Goal: Task Accomplishment & Management: Use online tool/utility

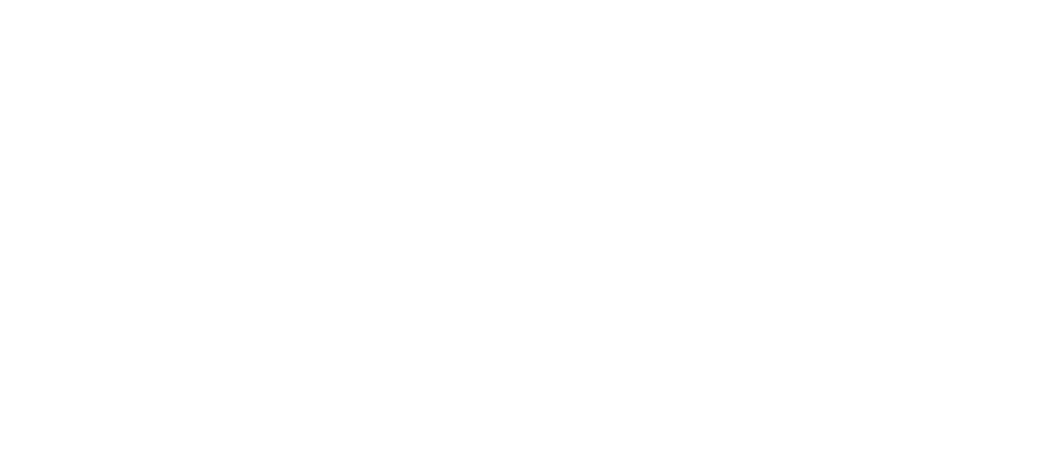
click at [761, 0] on html at bounding box center [532, 0] width 1064 height 0
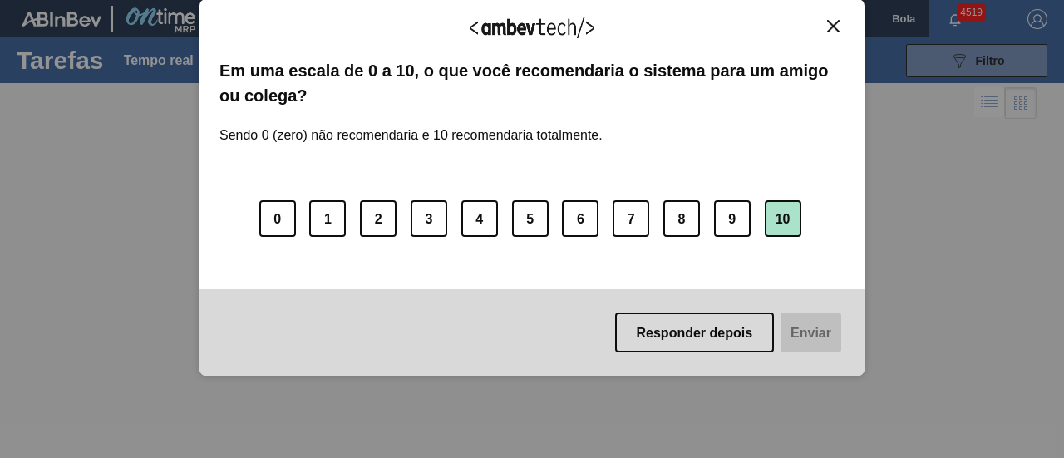
click at [787, 217] on font "10" at bounding box center [783, 219] width 15 height 14
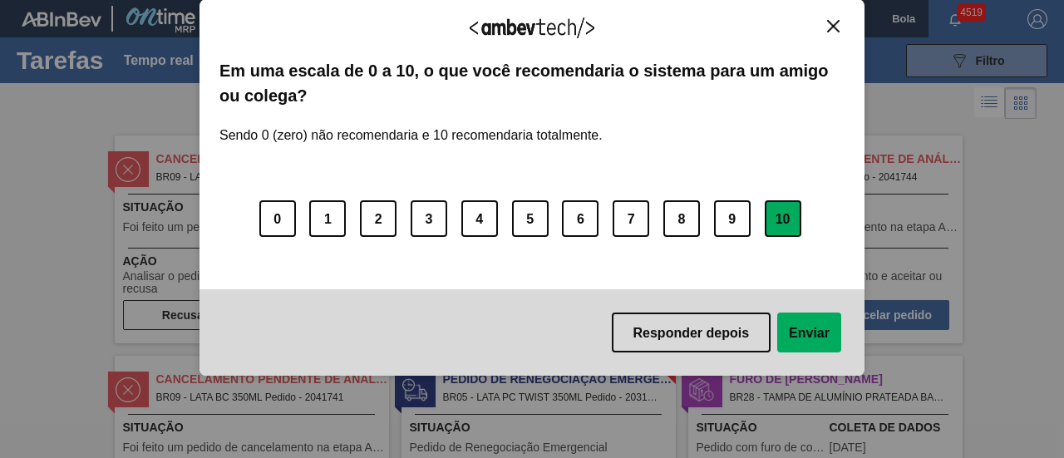
click at [845, 29] on div "Agradecemos seu feedback! Em uma escala de 0 a 10, o que você recomendaria o si…" at bounding box center [532, 187] width 665 height 377
click at [838, 27] on img "Fechar" at bounding box center [833, 26] width 12 height 12
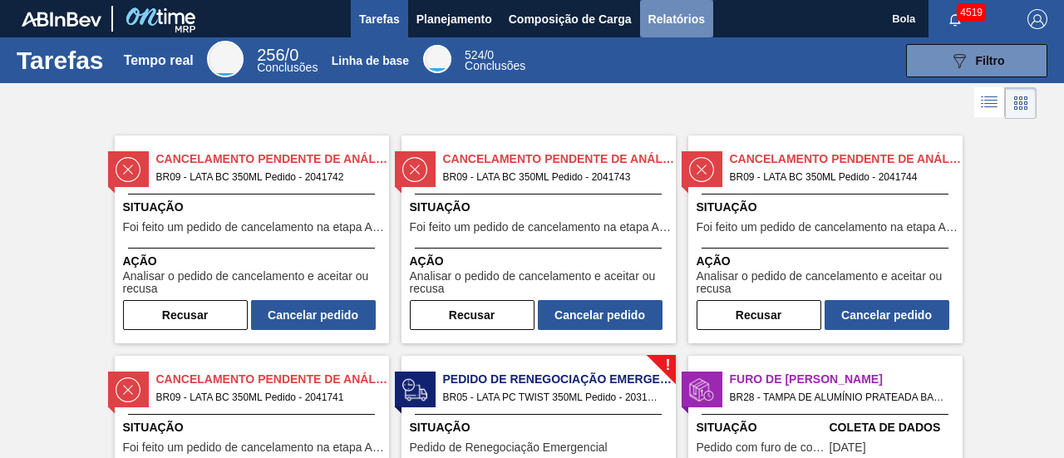
click at [689, 17] on font "Relatórios" at bounding box center [677, 18] width 57 height 13
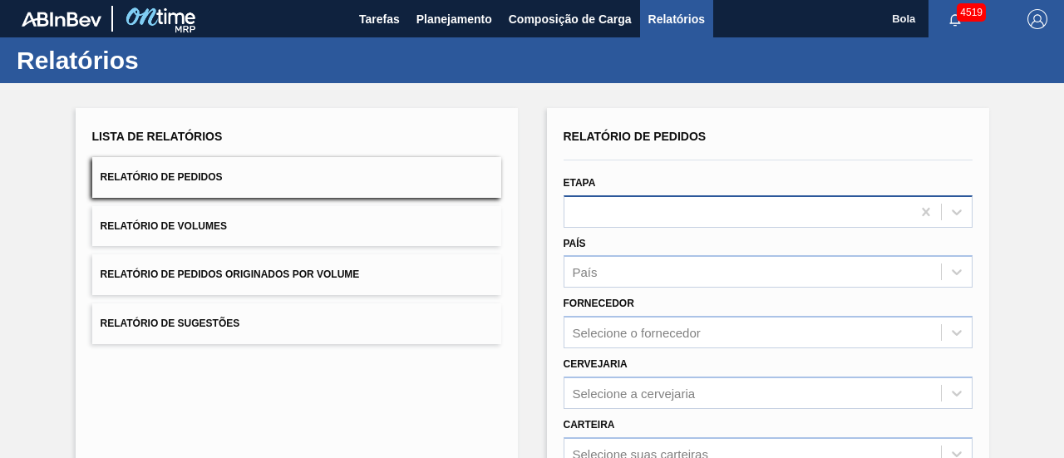
click at [706, 201] on div at bounding box center [738, 212] width 347 height 24
click at [615, 158] on div at bounding box center [768, 160] width 422 height 14
click at [604, 224] on div at bounding box center [738, 212] width 347 height 24
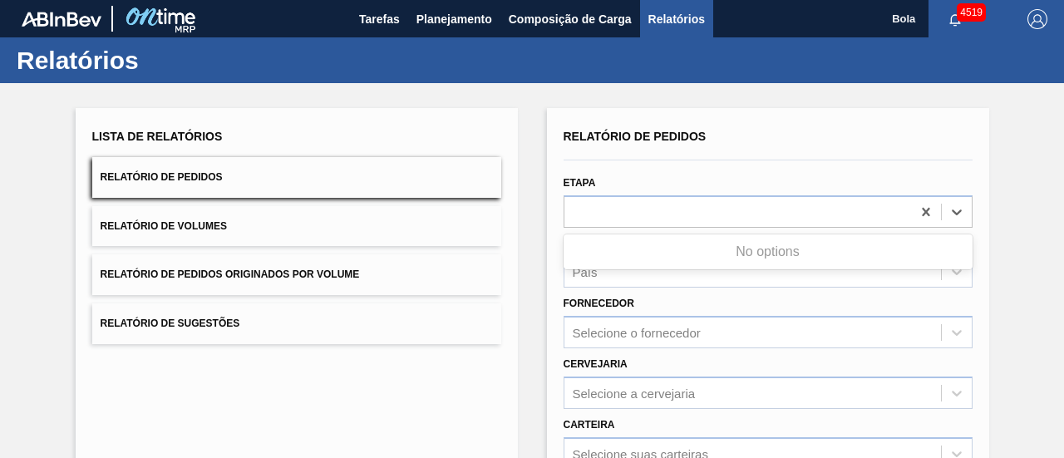
click at [609, 129] on div "Relatório de Pedidos" at bounding box center [768, 137] width 409 height 24
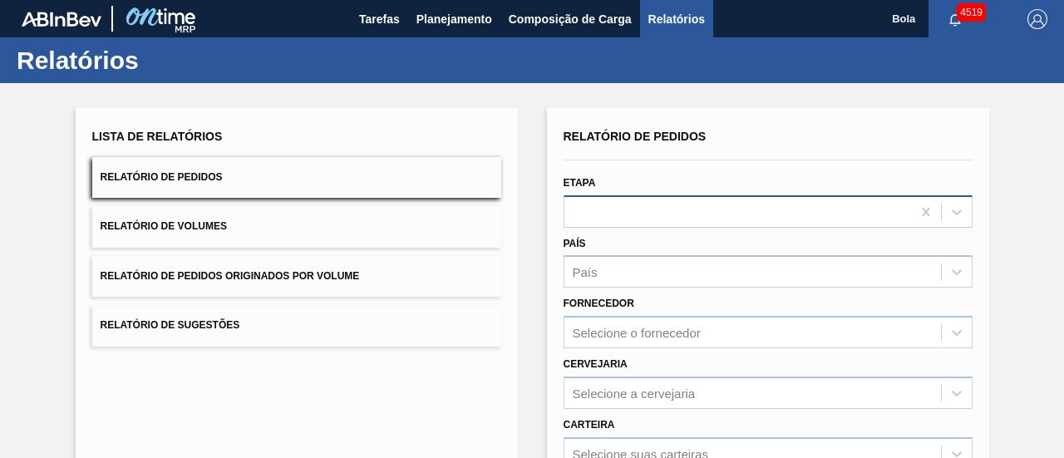
click at [619, 210] on div "Relatório de Pedidos Etapa País País Fornecedor Selecione o fornecedor Cervejar…" at bounding box center [768, 397] width 409 height 545
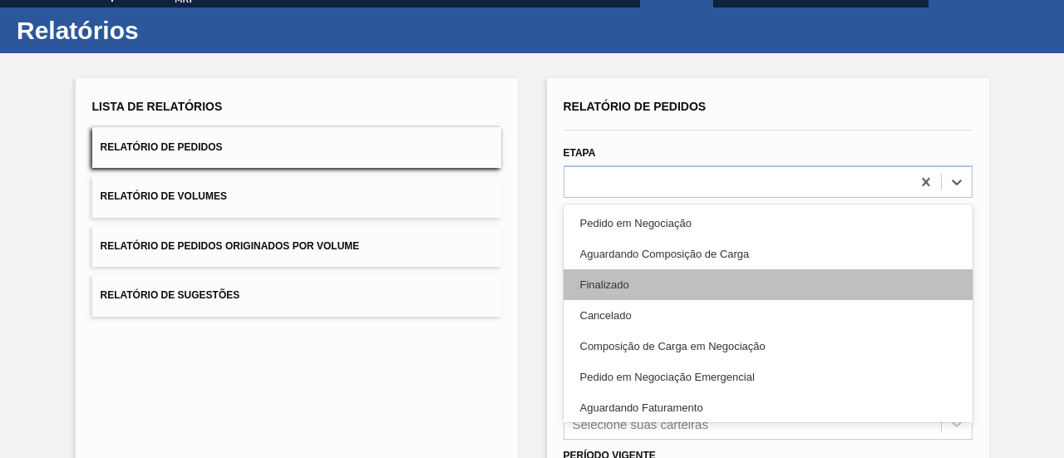
scroll to position [32, 0]
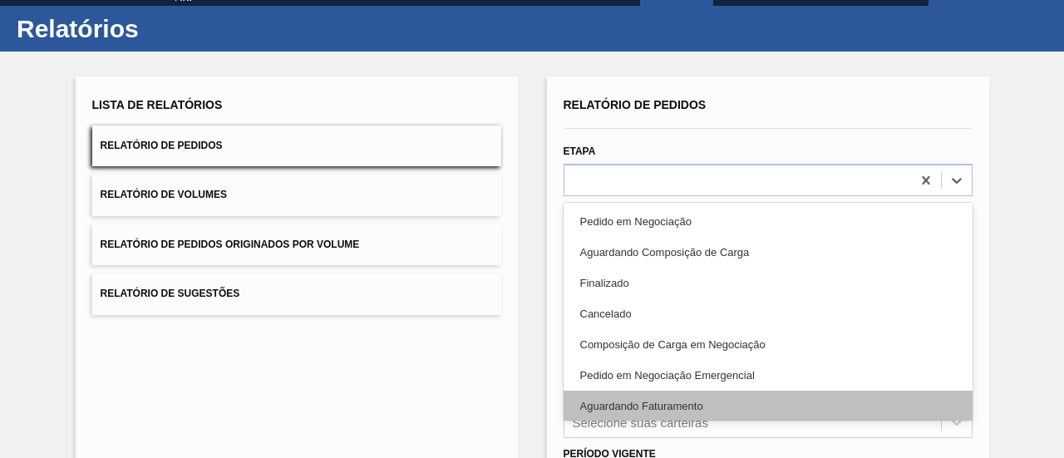
click at [664, 404] on div "Aguardando Faturamento" at bounding box center [768, 406] width 409 height 31
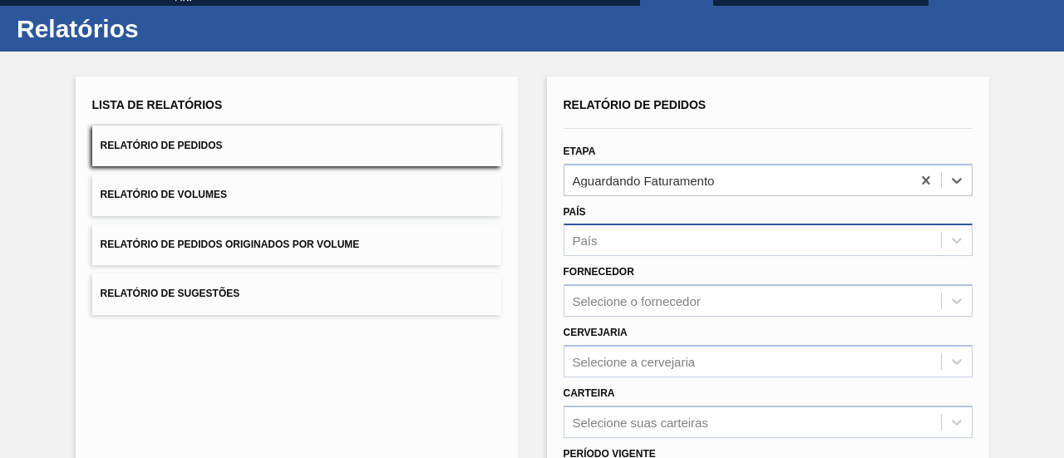
click at [639, 241] on div "País" at bounding box center [753, 241] width 377 height 24
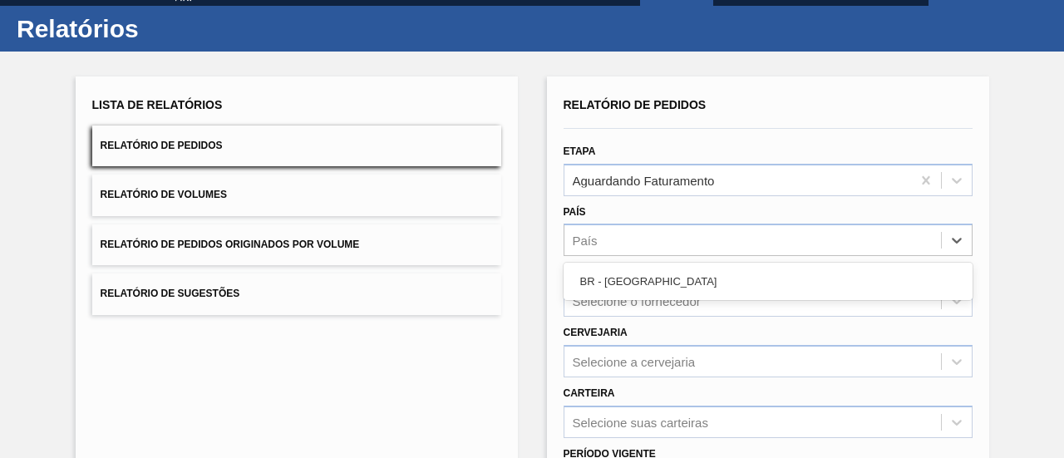
click at [636, 278] on div "BR - Brasil" at bounding box center [768, 281] width 409 height 31
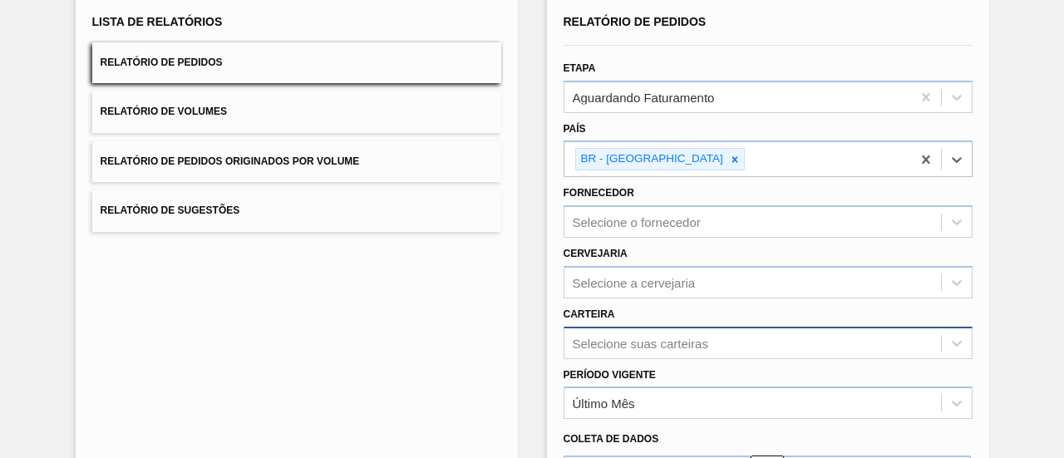
click at [628, 333] on div "Selecione suas carteiras" at bounding box center [768, 343] width 409 height 32
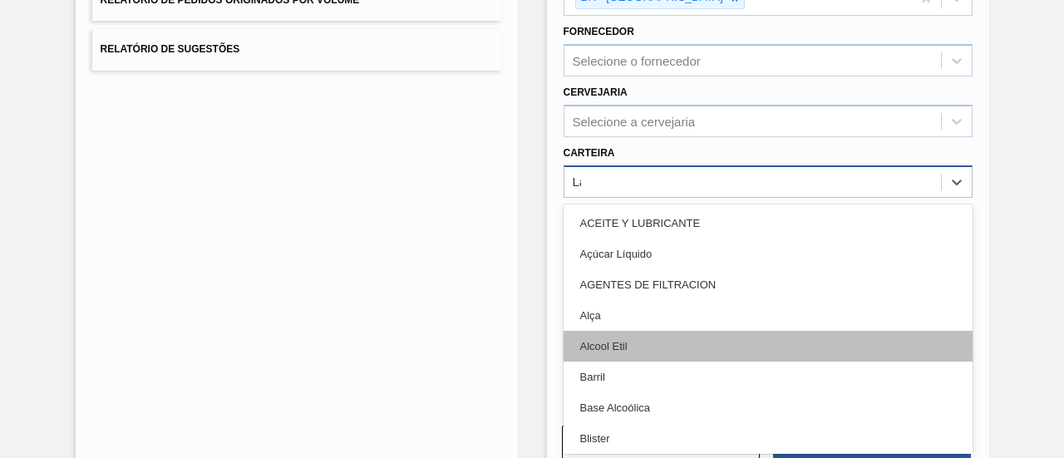
type input "Lat"
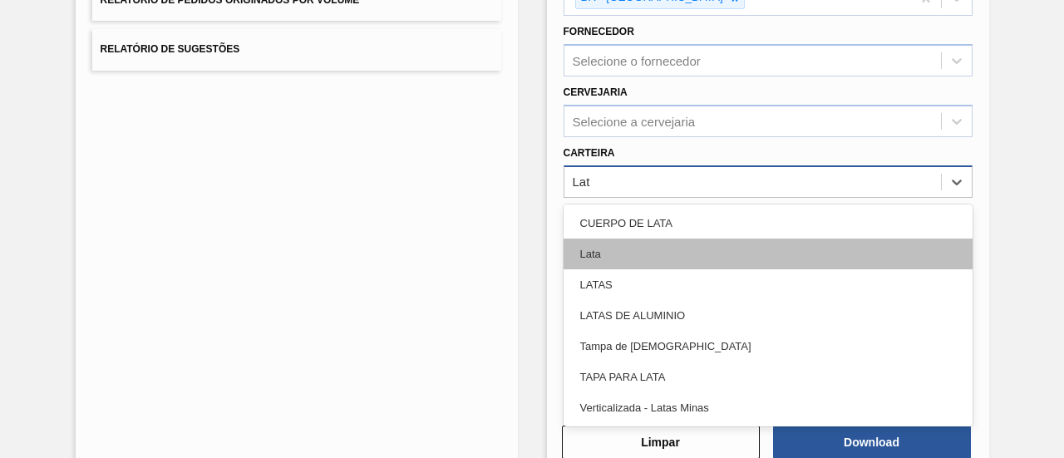
click at [621, 259] on div "Lata" at bounding box center [768, 254] width 409 height 31
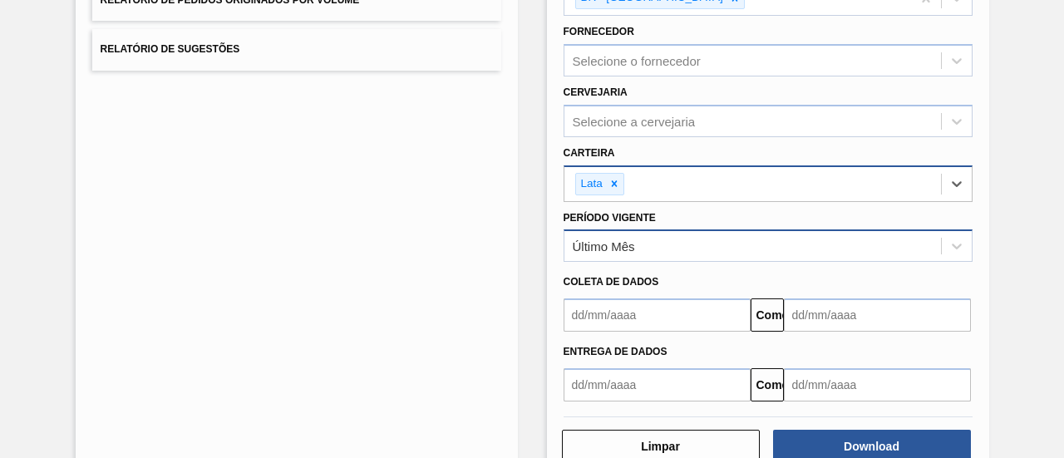
click at [640, 243] on div "Último Mês" at bounding box center [753, 246] width 377 height 24
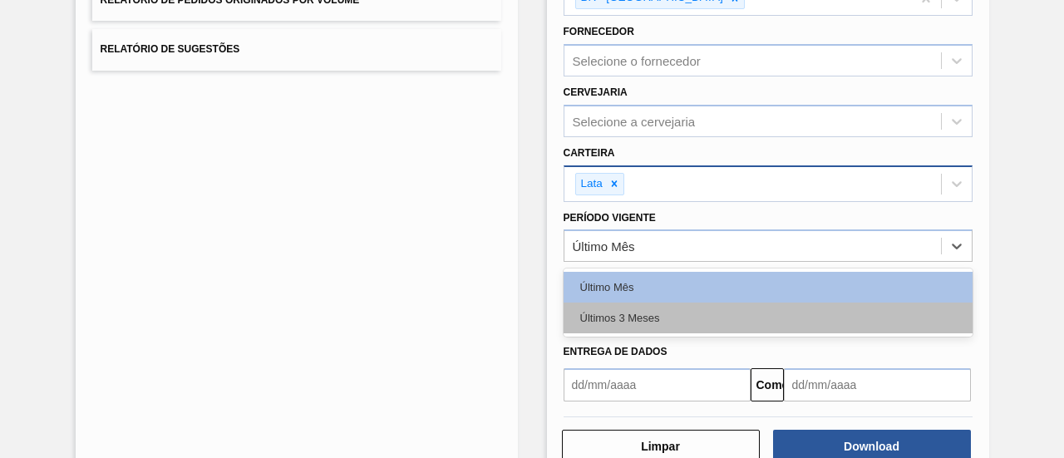
click at [650, 322] on div "Últimos 3 Meses" at bounding box center [768, 318] width 409 height 31
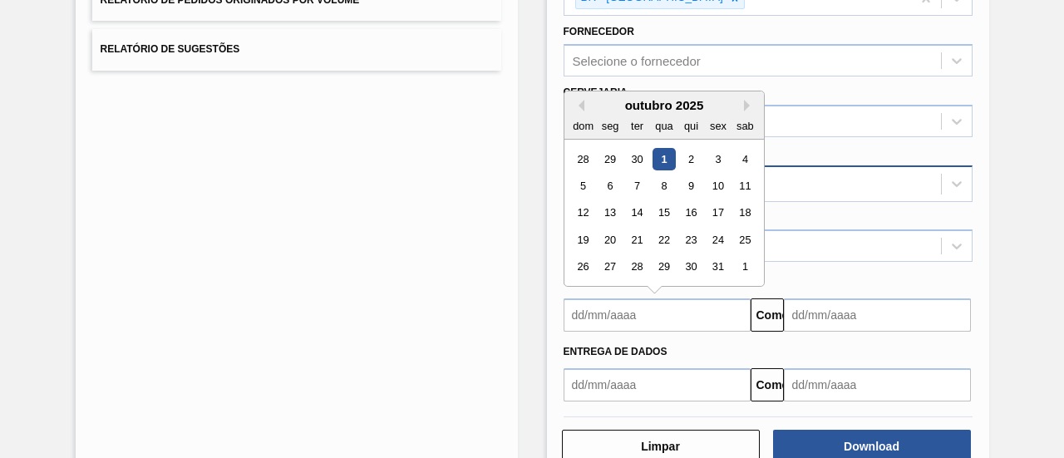
click at [654, 307] on input "text" at bounding box center [657, 314] width 187 height 33
click at [670, 154] on div "1" at bounding box center [664, 159] width 22 height 22
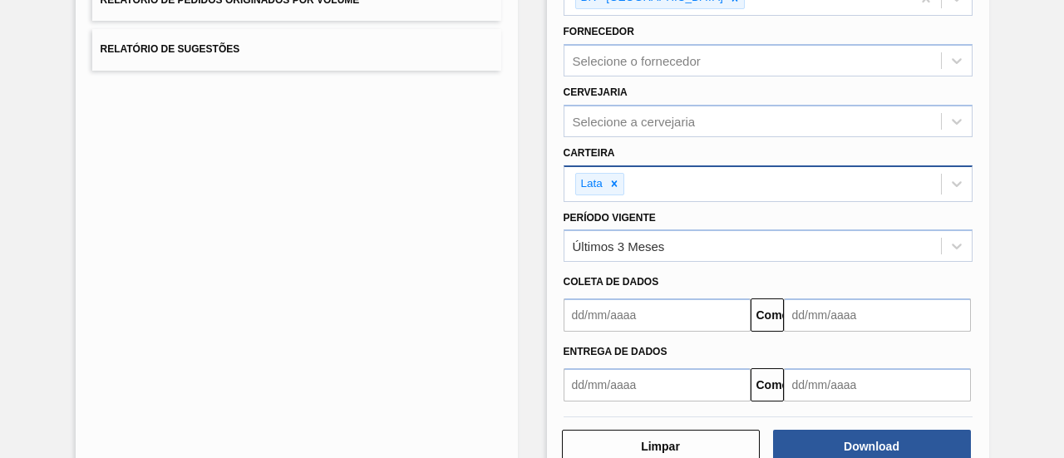
type input "01/10/2025"
click at [816, 310] on input "text" at bounding box center [877, 314] width 187 height 33
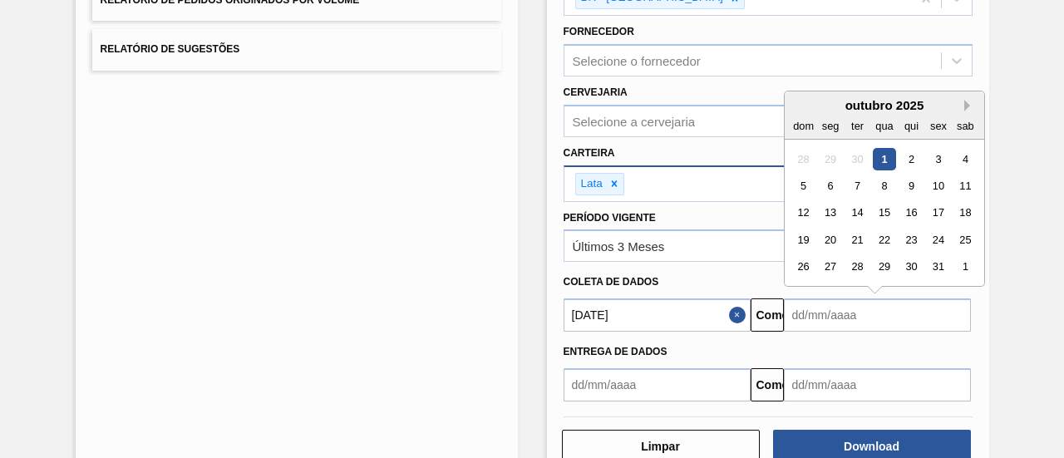
click at [964, 105] on button "Next Month" at bounding box center [970, 106] width 12 height 12
click at [802, 294] on div "30" at bounding box center [803, 294] width 22 height 22
type input "30/11/2025"
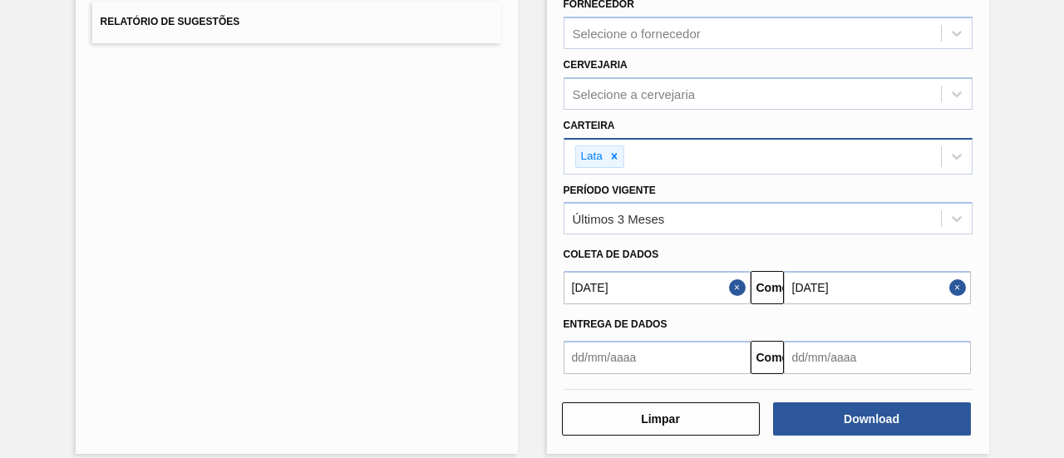
scroll to position [317, 0]
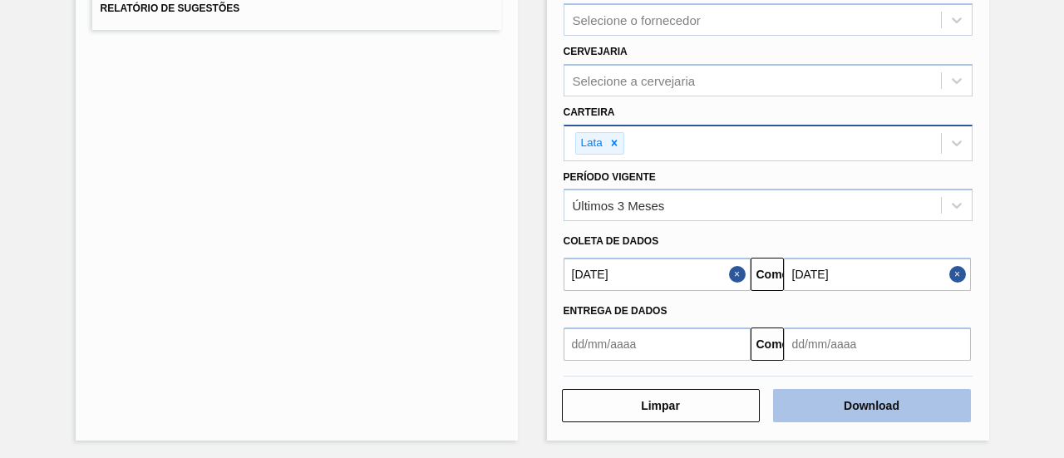
click at [820, 398] on button "Download" at bounding box center [872, 405] width 198 height 33
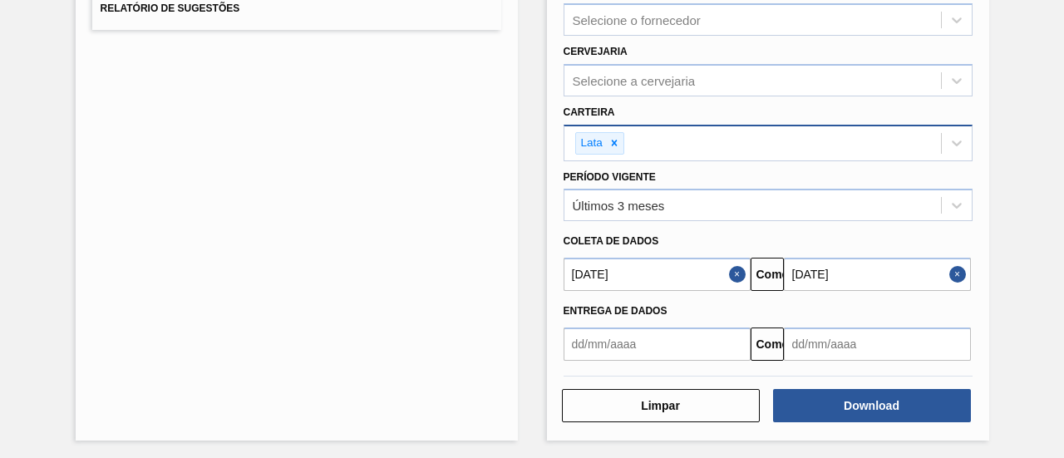
scroll to position [150, 0]
